Goal: Transaction & Acquisition: Purchase product/service

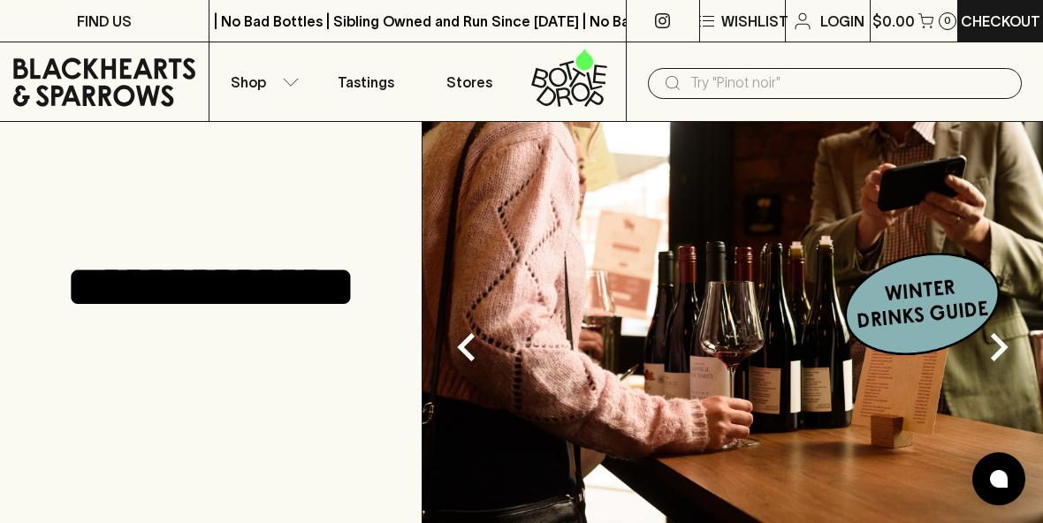
click at [742, 88] on input "text" at bounding box center [848, 83] width 317 height 28
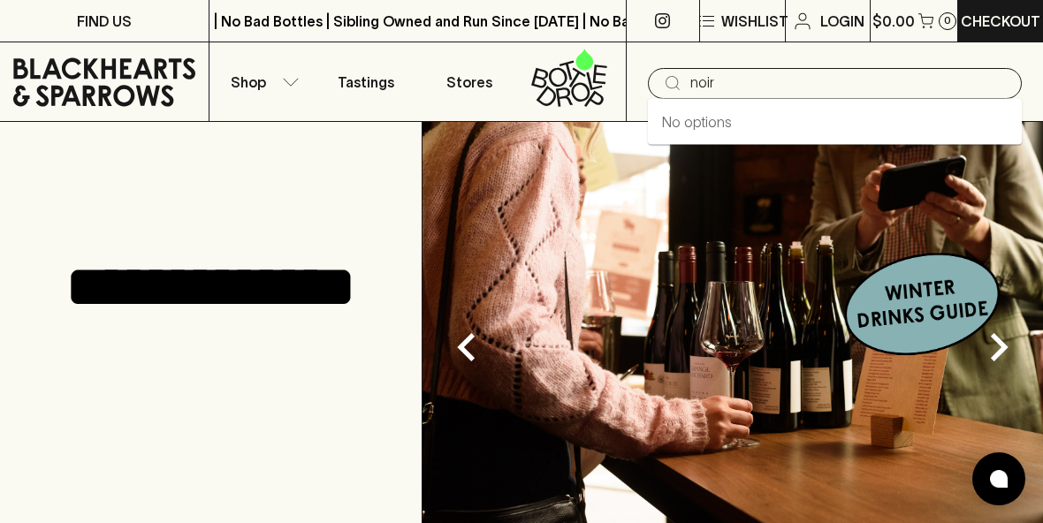
type input "noir"
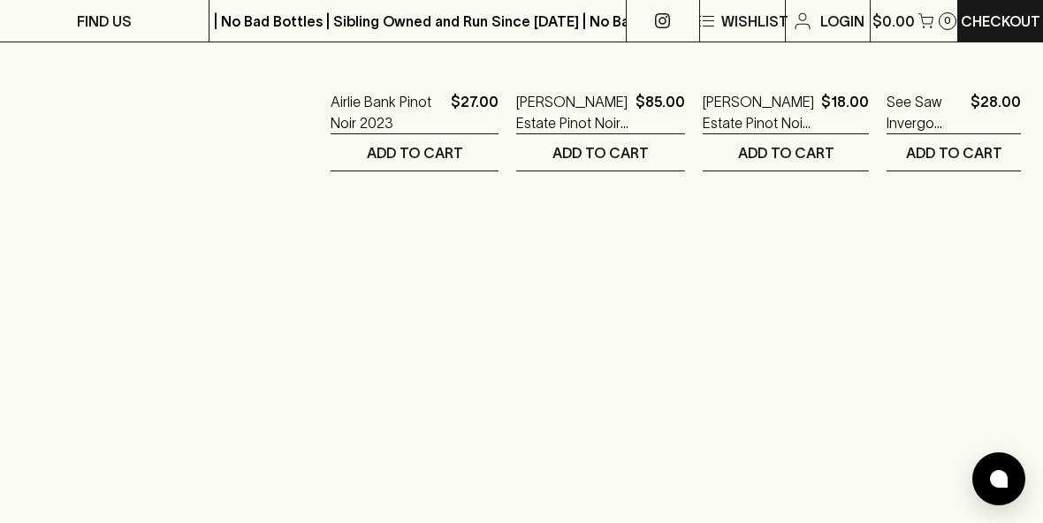
scroll to position [2261, 0]
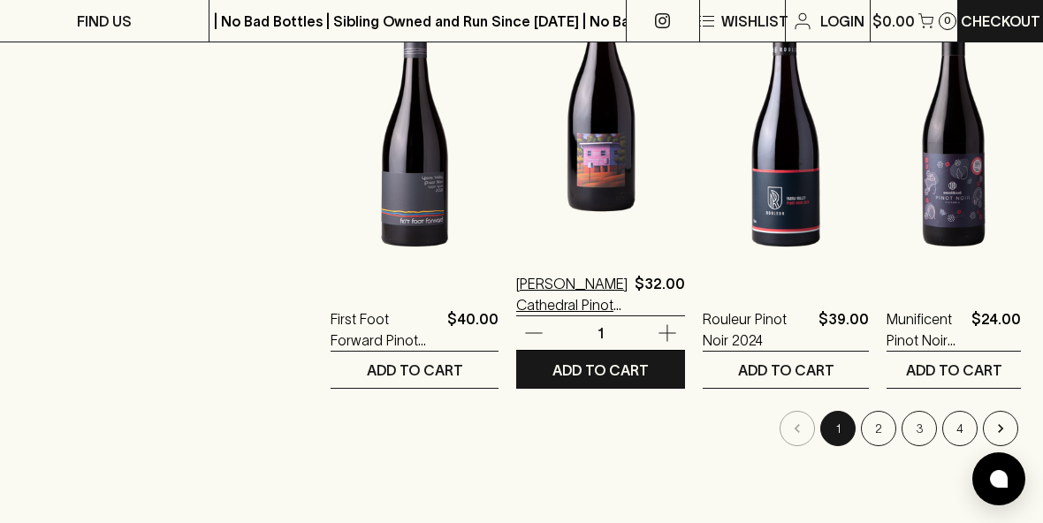
click at [538, 302] on p "[PERSON_NAME] Cathedral Pinot Noir 2024" at bounding box center [571, 294] width 111 height 42
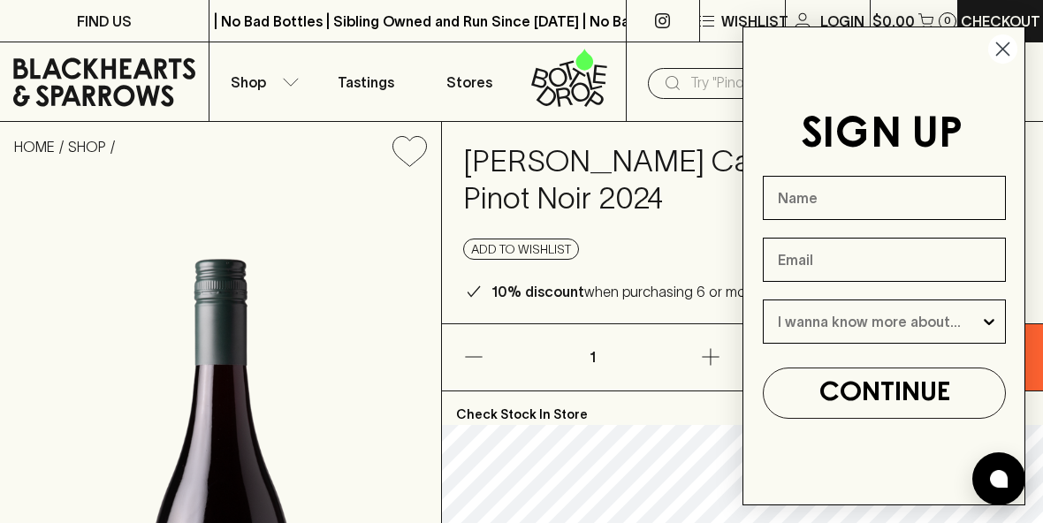
click at [1000, 47] on icon "Close dialog" at bounding box center [1003, 49] width 12 height 12
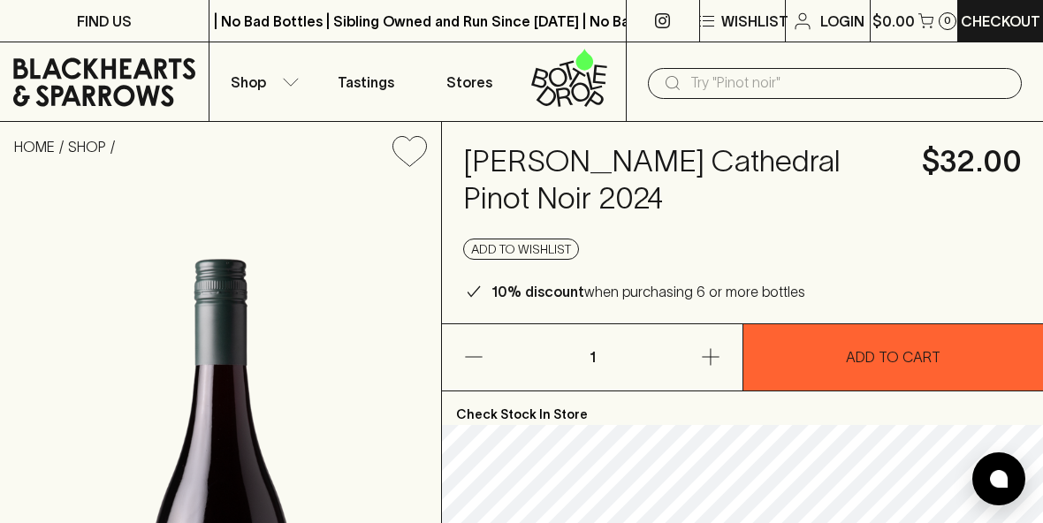
drag, startPoint x: 600, startPoint y: 203, endPoint x: 459, endPoint y: 168, distance: 145.8
click at [459, 168] on div "[PERSON_NAME] Cathedral Pinot Noir 2024 $32.00 Add to wishlist 10% discount whe…" at bounding box center [742, 223] width 601 height 202
copy h4 "[PERSON_NAME] Cathedral Pinot Noir 2024"
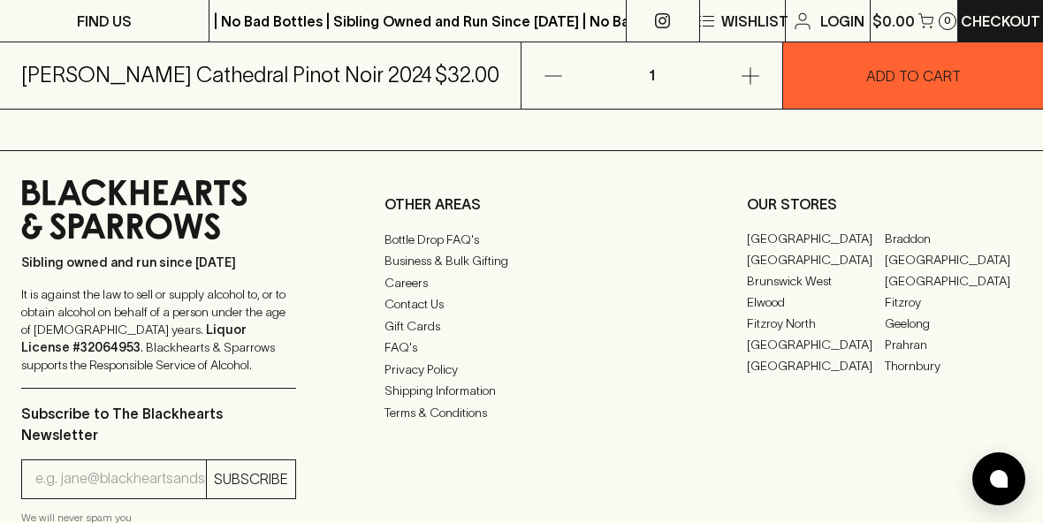
scroll to position [1518, 0]
